Goal: Go to known website: Access a specific website the user already knows

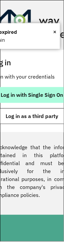
click at [51, 95] on span "Log in with Single Sign On" at bounding box center [32, 95] width 63 height 5
